Goal: Check status: Check status

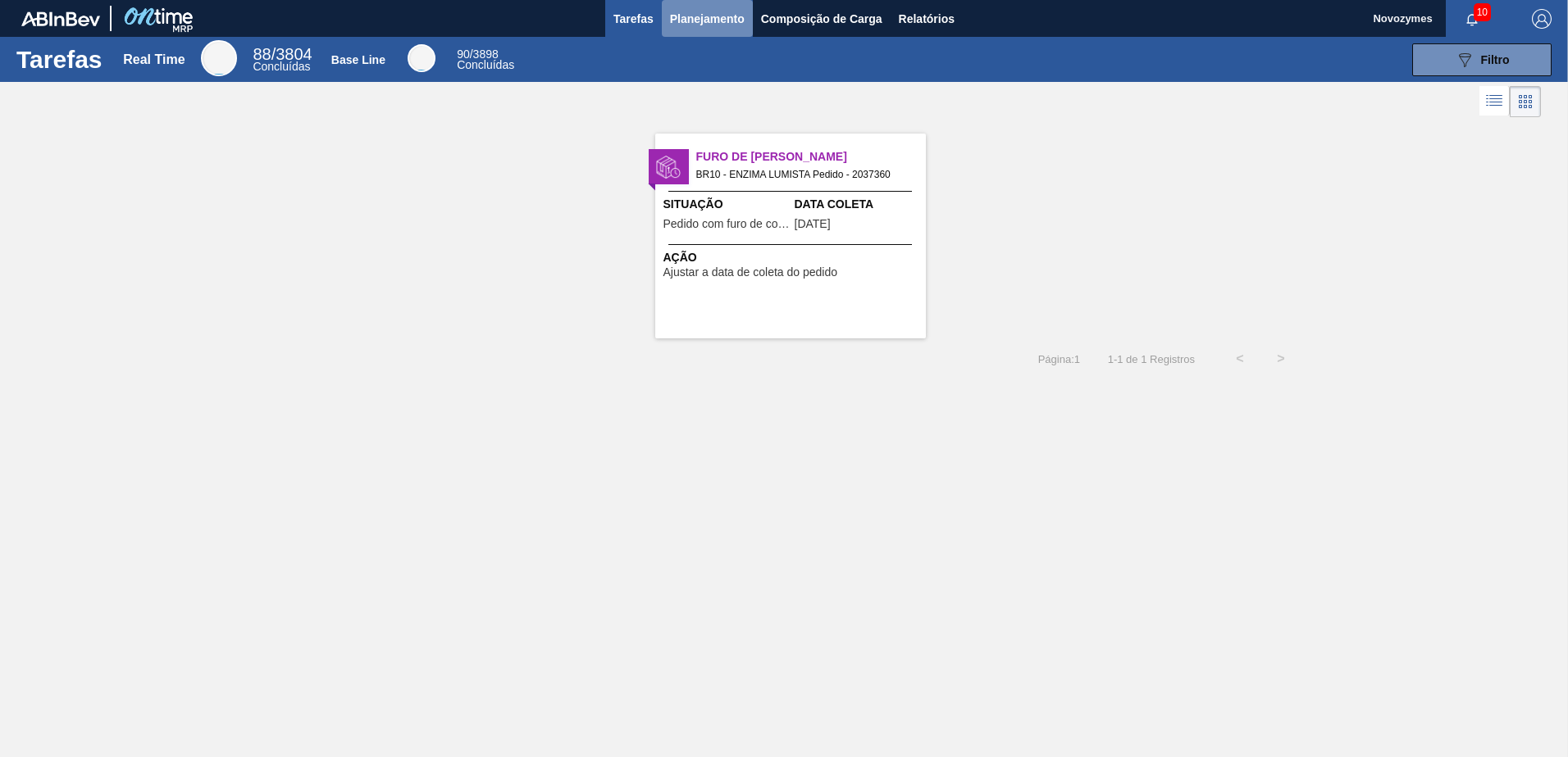
click at [738, 32] on button "Planejamento" at bounding box center [707, 18] width 91 height 37
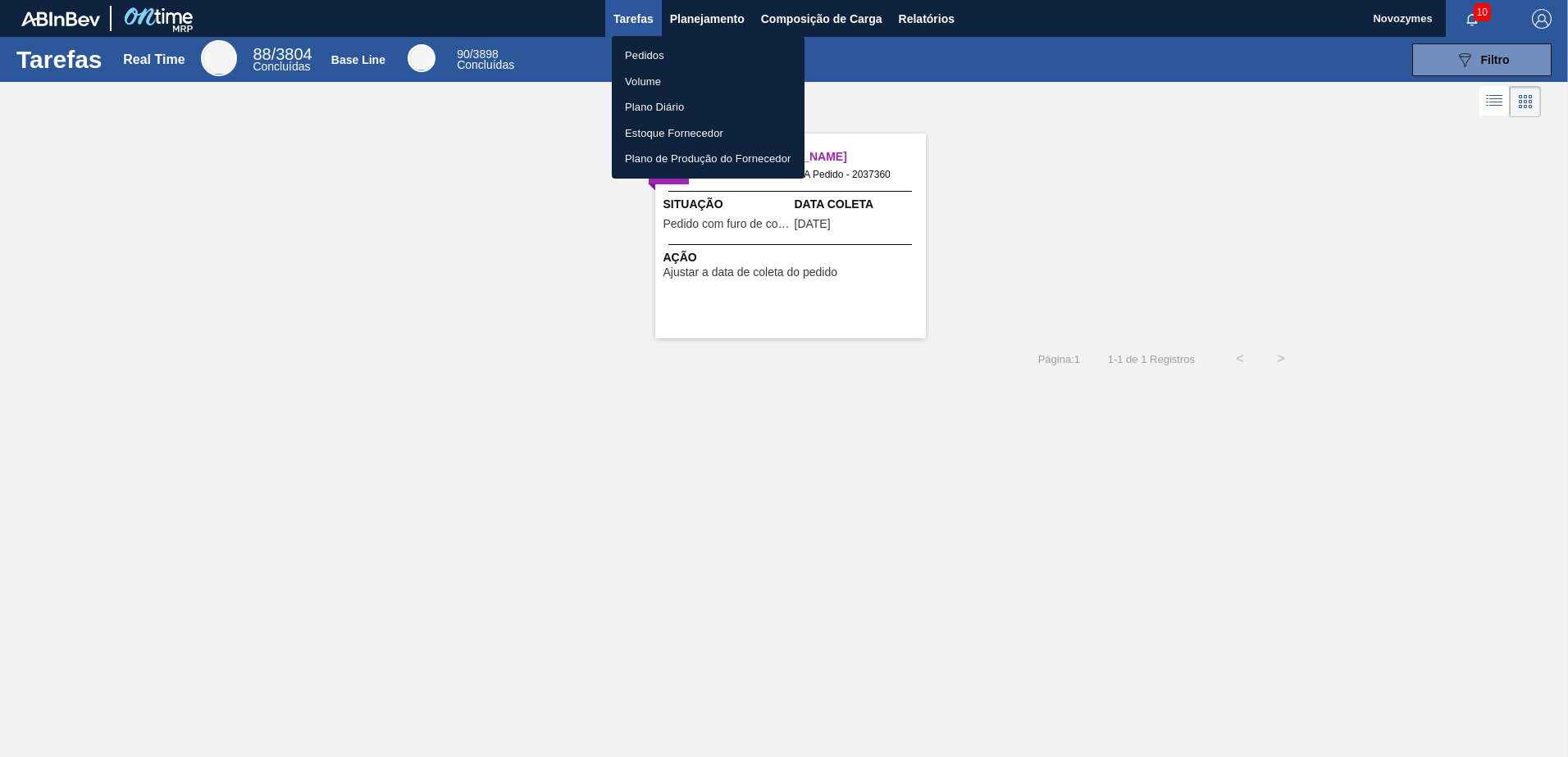
click at [702, 62] on li "Pedidos" at bounding box center [708, 56] width 193 height 27
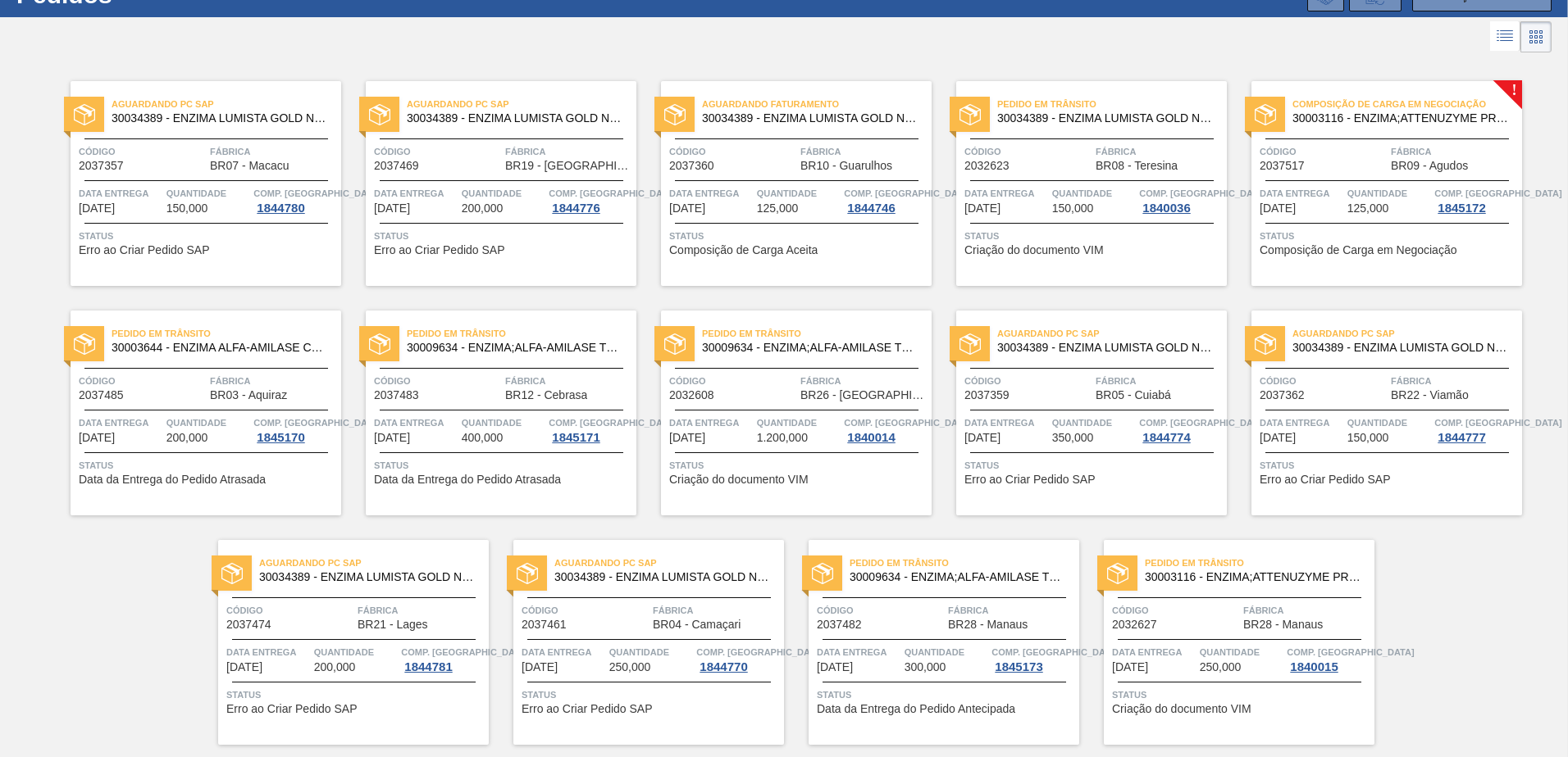
scroll to position [113, 0]
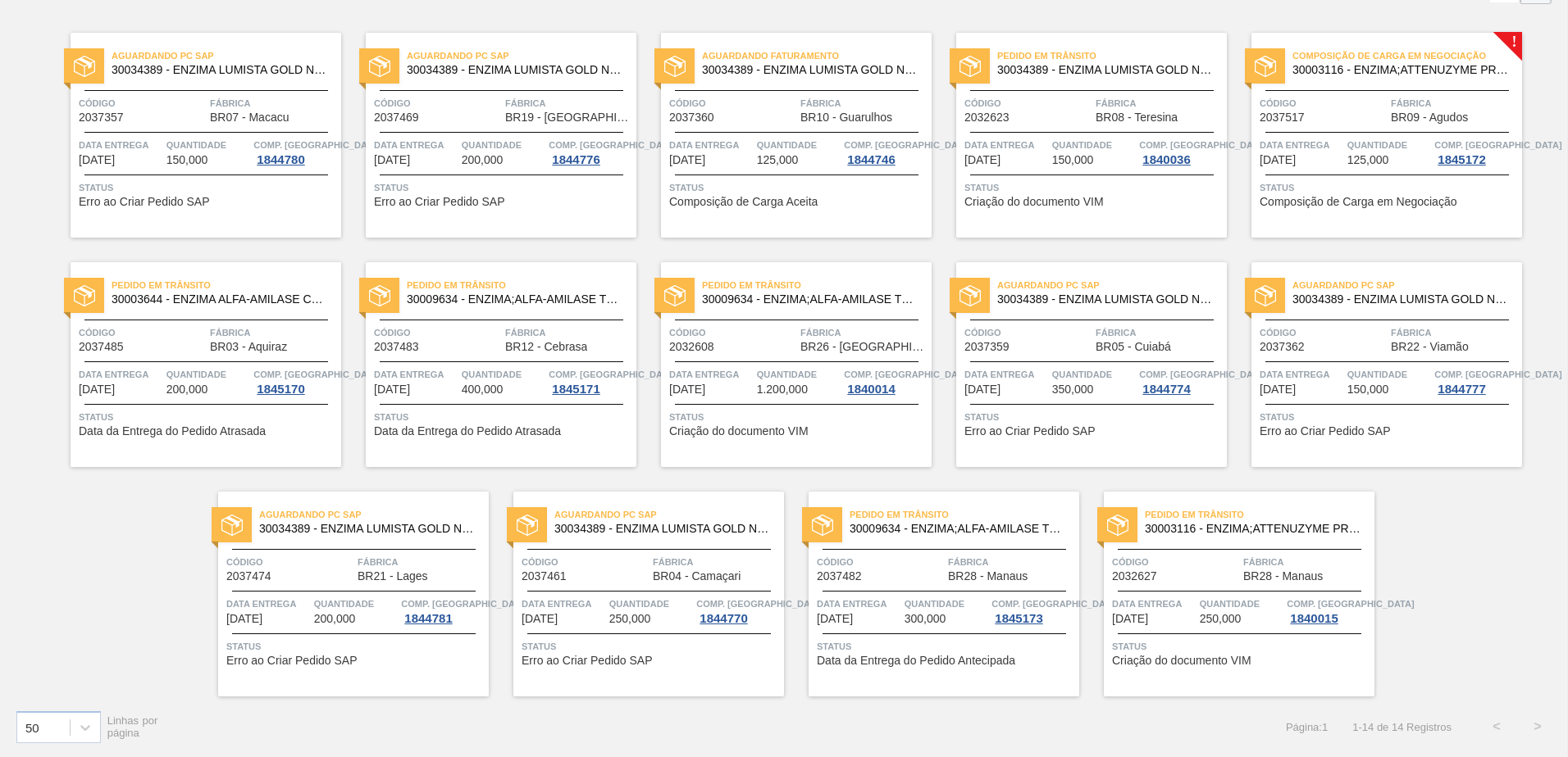
click at [1330, 169] on div "Composição de Carga em Negociação 30003116 - ENZIMA;ATTENUZYME PRO;NOVOZYMES; C…" at bounding box center [1387, 135] width 271 height 205
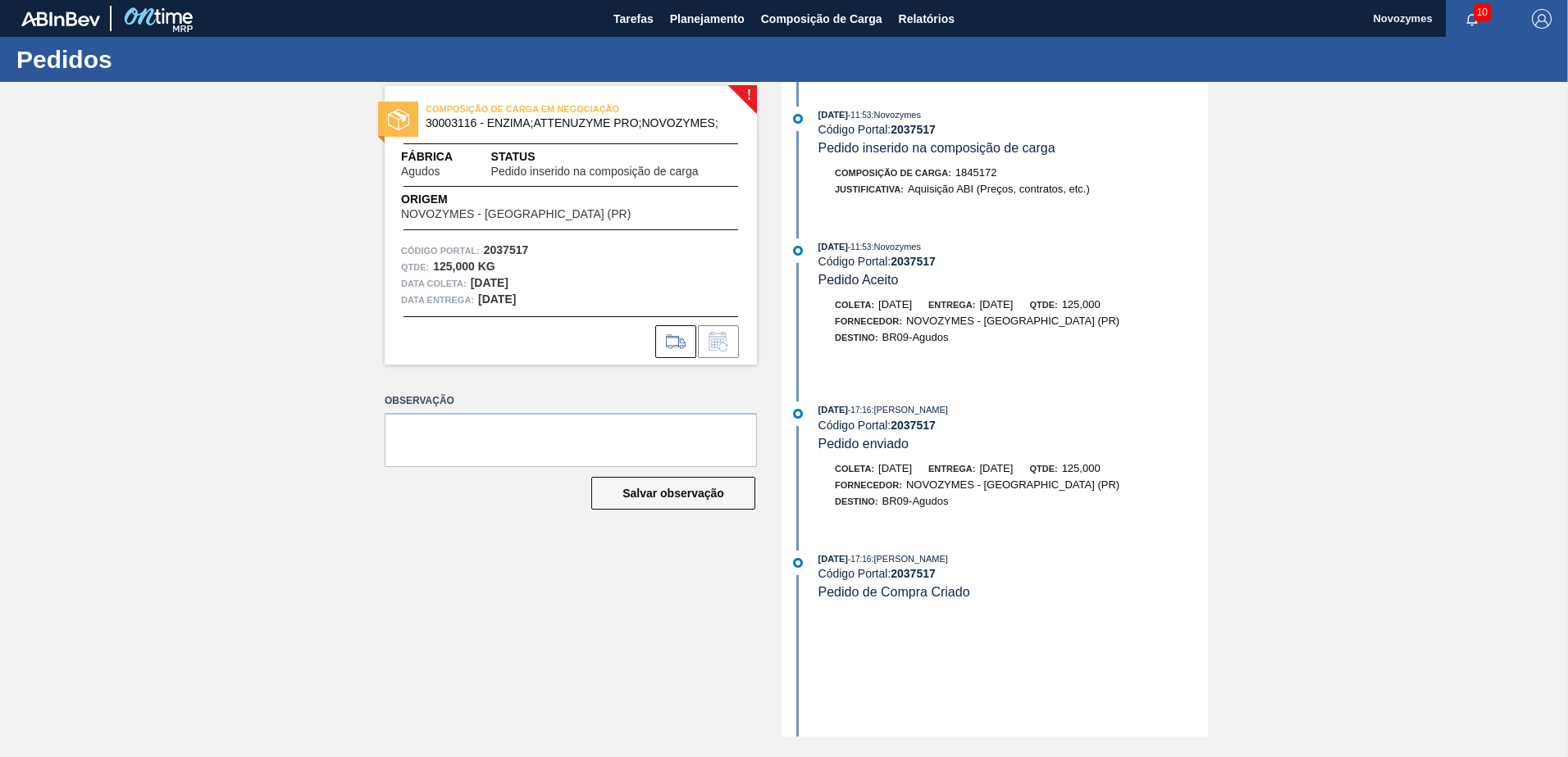
click at [542, 559] on div "! COMPOSIÇÃO DE CARGA EM NEGOCIAÇÃO 30003116 - ENZIMA;ATTENUZYME PRO;NOVOZYMES;…" at bounding box center [559, 409] width 397 height 655
click at [211, 344] on div "! COMPOSIÇÃO DE CARGA EM NEGOCIAÇÃO 30003116 - ENZIMA;ATTENUZYME PRO;NOVOZYMES;…" at bounding box center [784, 409] width 1568 height 655
click at [712, 14] on span "Planejamento" at bounding box center [707, 18] width 75 height 20
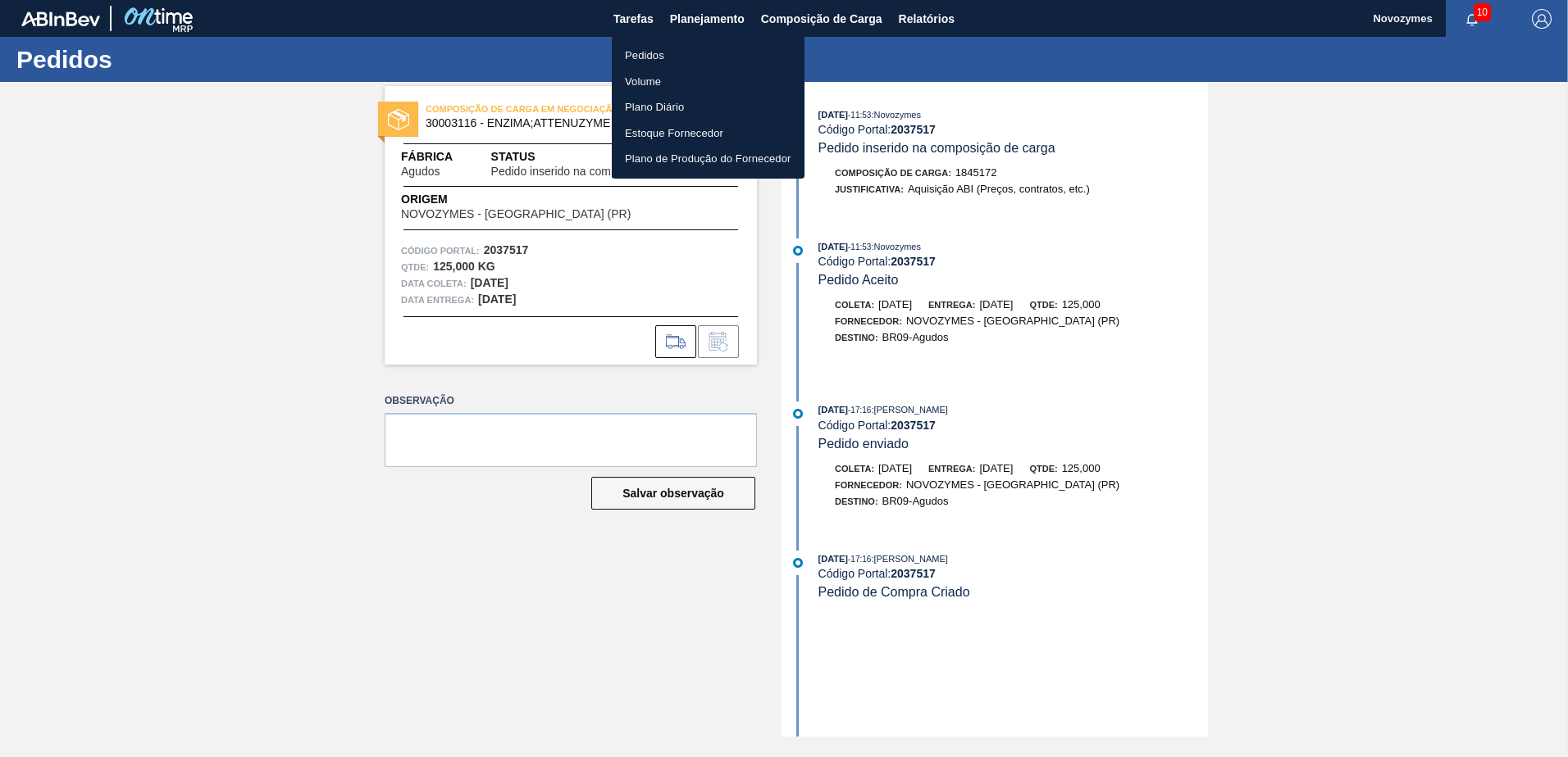
click at [682, 52] on li "Pedidos" at bounding box center [708, 56] width 193 height 27
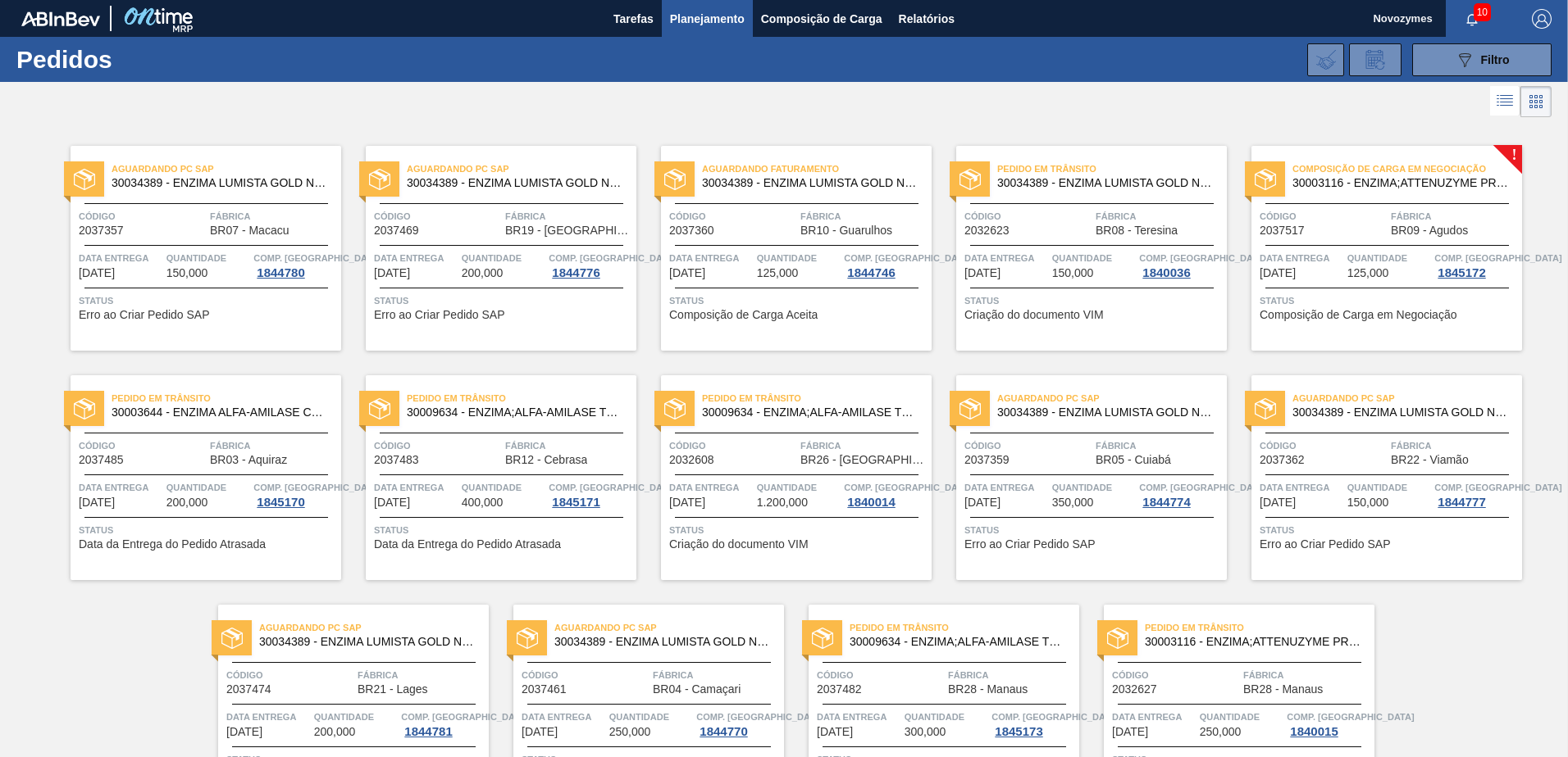
click at [1420, 355] on div "Aguardando PC SAP 30034389 - ENZIMA LUMISTA GOLD NOVONESIS 25KG Código 2037362 …" at bounding box center [1374, 465] width 295 height 229
click at [1416, 340] on div "Composição de Carga em Negociação 30003116 - ENZIMA;ATTENUZYME PRO;NOVOZYMES; C…" at bounding box center [1387, 248] width 271 height 205
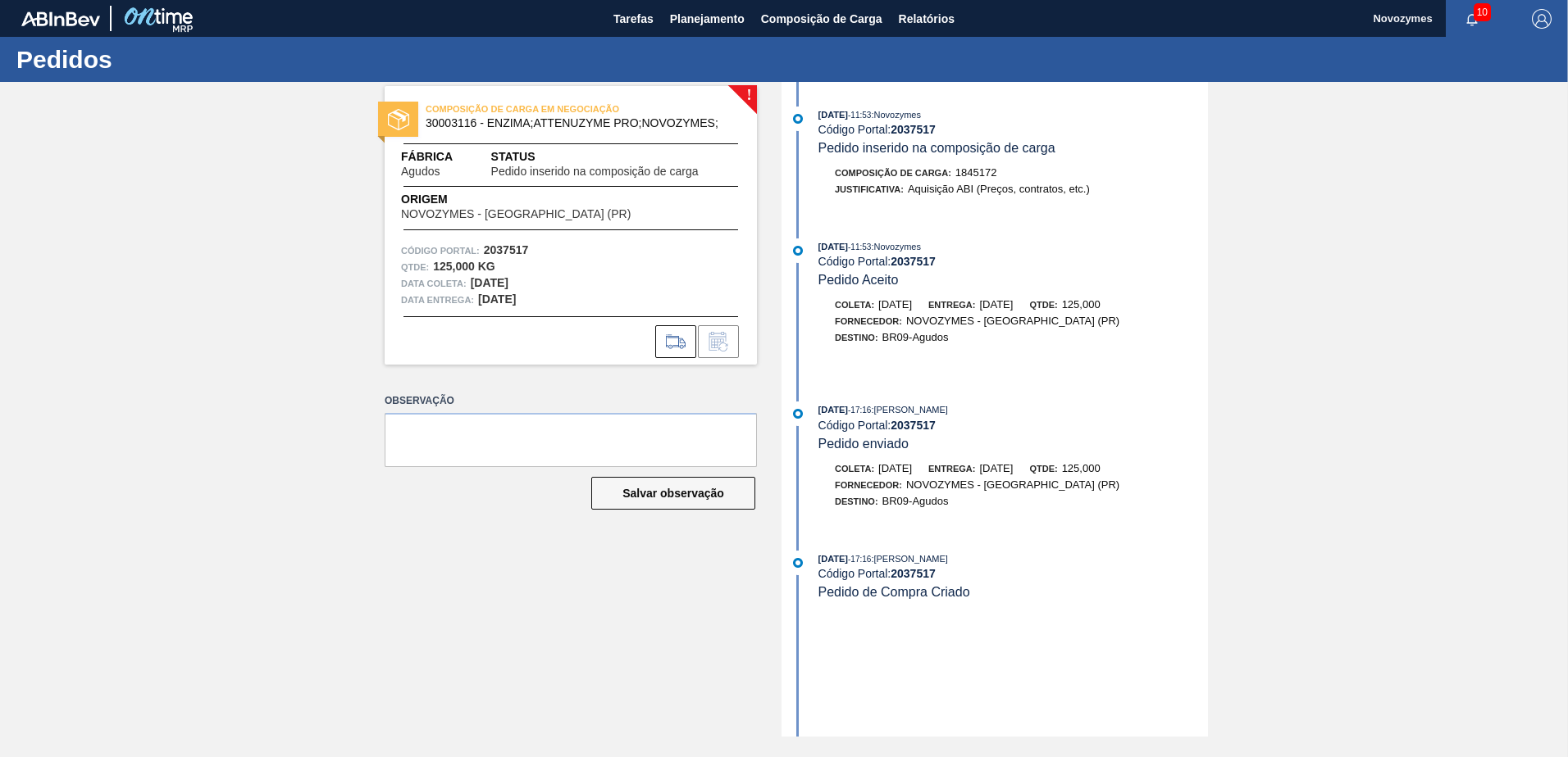
click at [444, 608] on div "! COMPOSIÇÃO DE CARGA EM NEGOCIAÇÃO 30003116 - ENZIMA;ATTENUZYME PRO;NOVOZYMES;…" at bounding box center [559, 409] width 397 height 655
click at [709, 21] on span "Planejamento" at bounding box center [707, 18] width 75 height 20
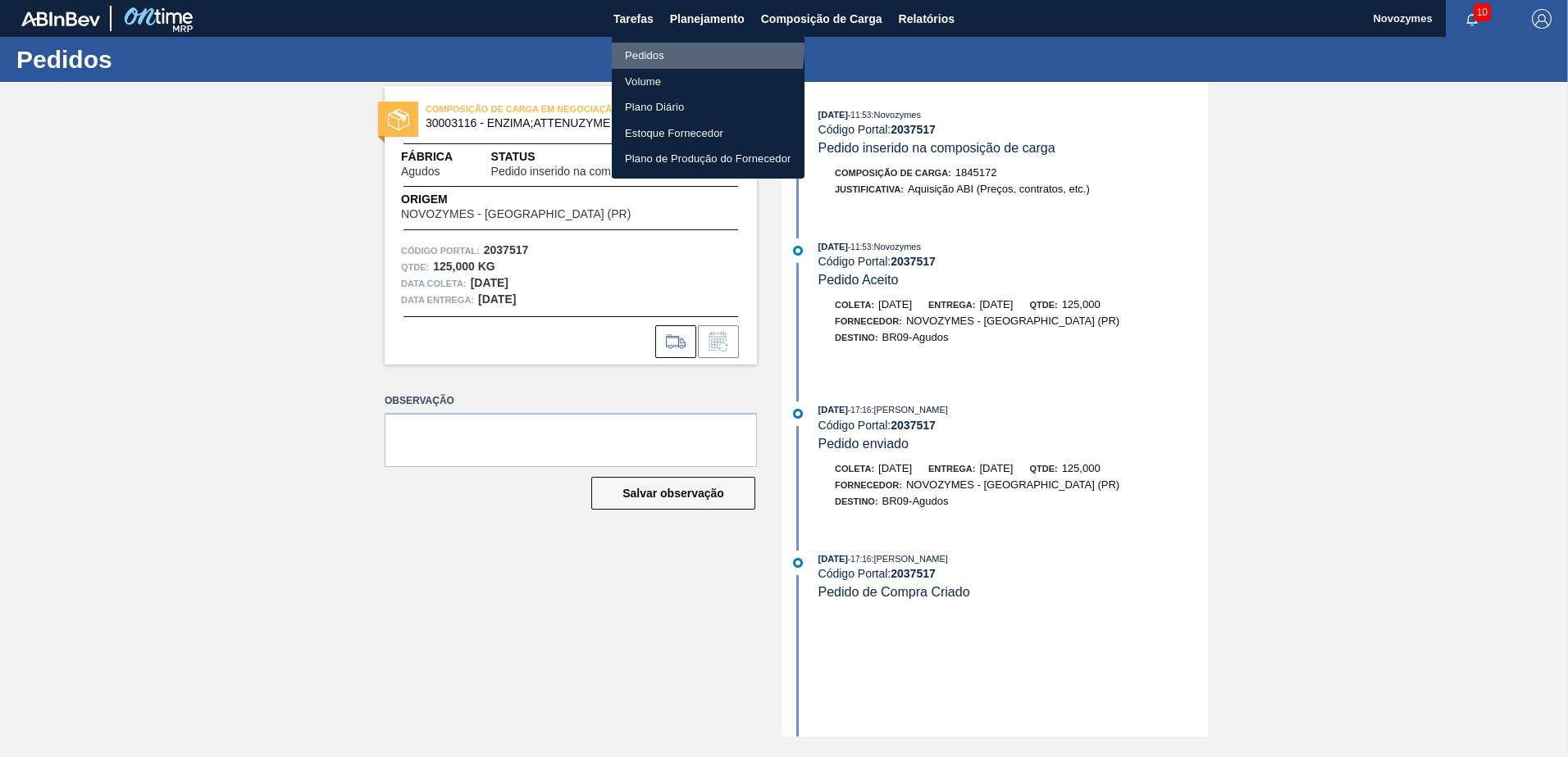
click at [703, 50] on li "Pedidos" at bounding box center [708, 56] width 193 height 27
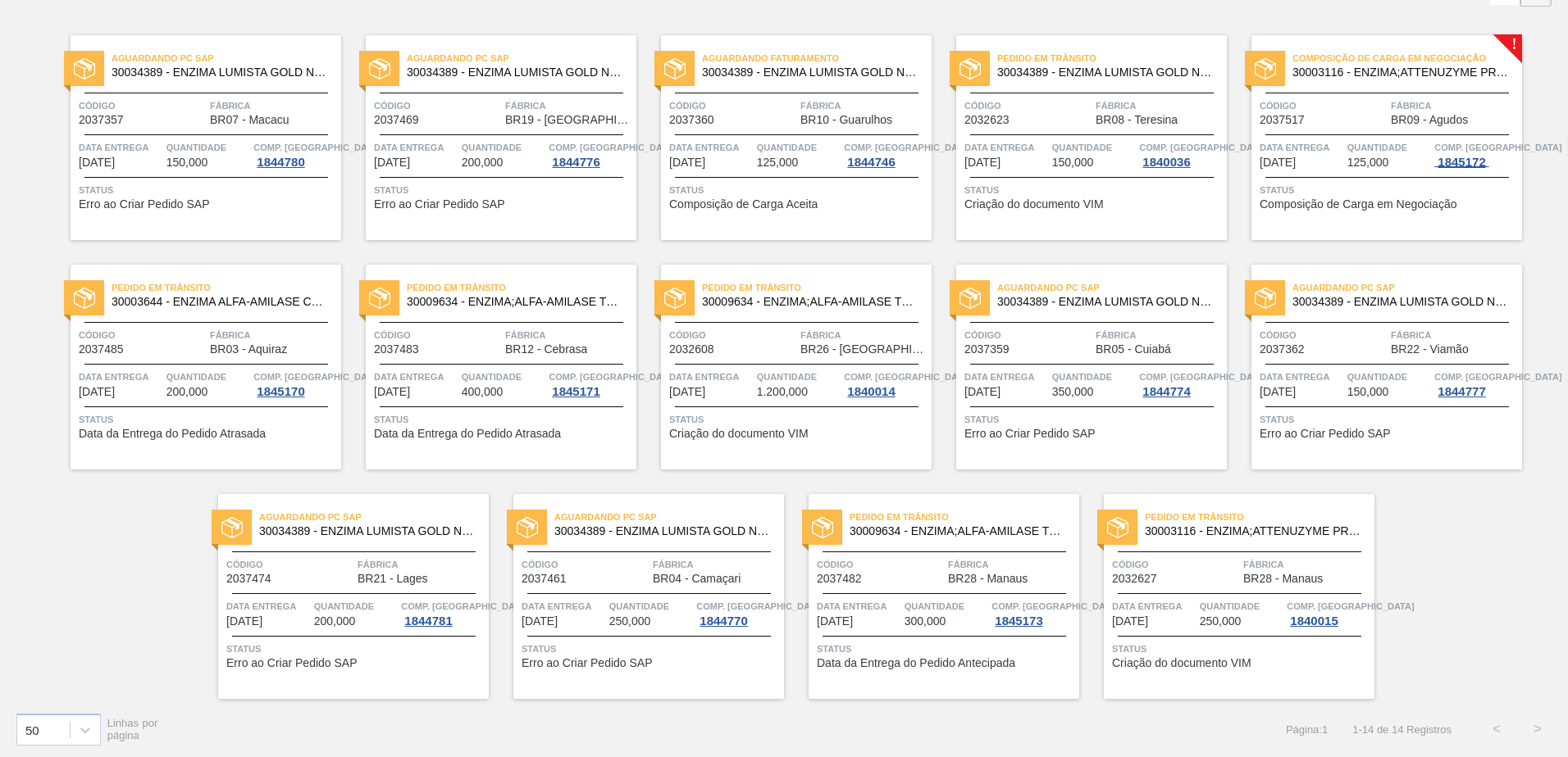
scroll to position [113, 0]
